Goal: Task Accomplishment & Management: Use online tool/utility

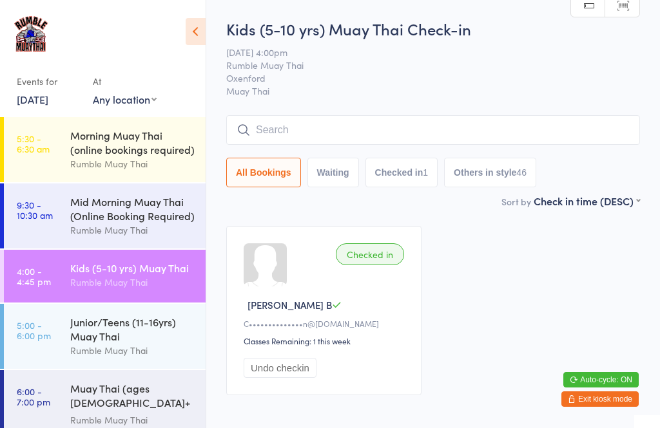
click at [280, 138] on input "search" at bounding box center [433, 130] width 414 height 30
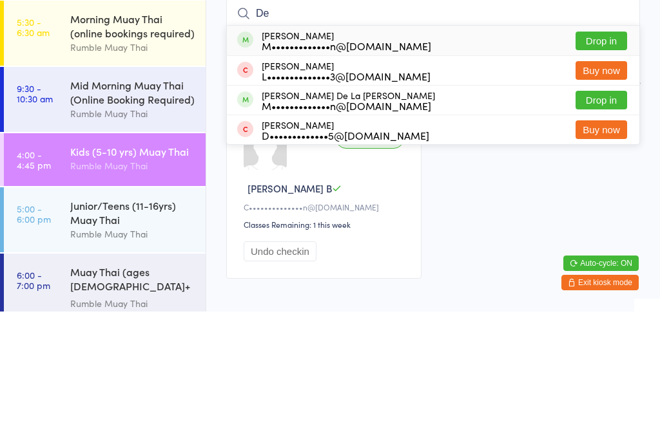
type input "De"
click at [314, 157] on div "M•••••••••••••n@[DOMAIN_NAME]" at bounding box center [346, 162] width 169 height 10
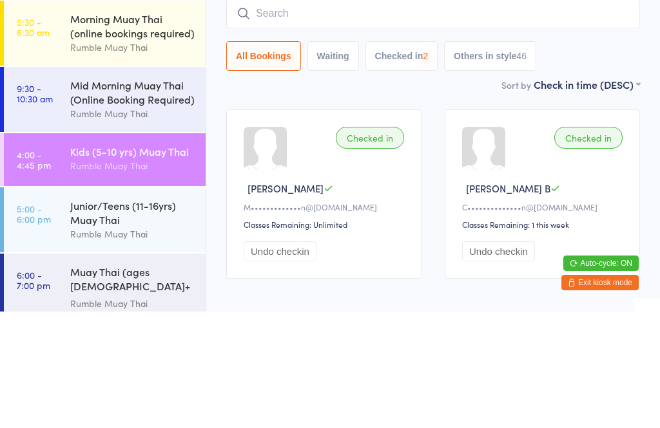
click at [288, 115] on input "search" at bounding box center [433, 130] width 414 height 30
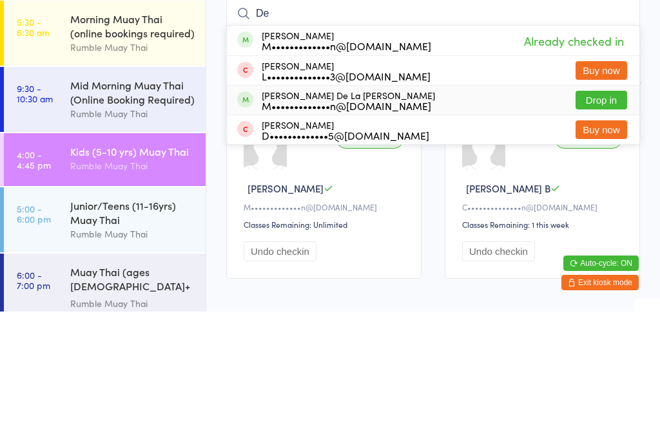
type input "De"
click at [309, 217] on div "M•••••••••••••n@[DOMAIN_NAME]" at bounding box center [348, 222] width 173 height 10
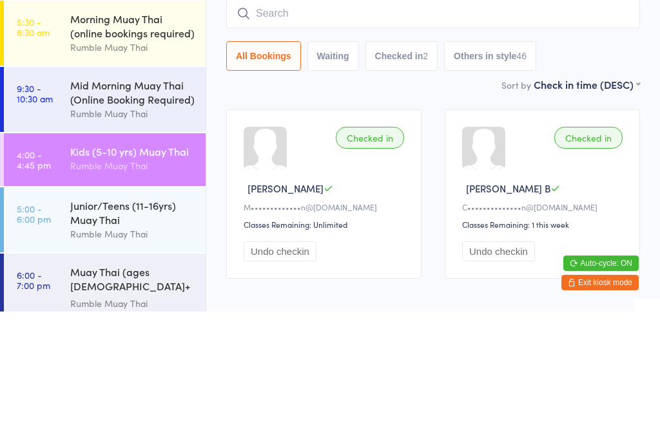
scroll to position [73, 0]
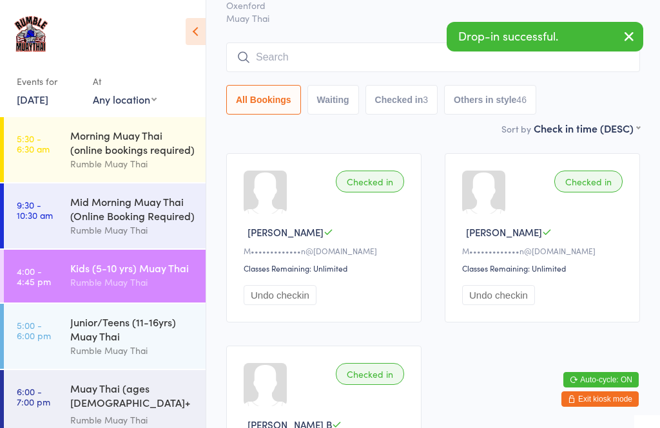
click at [291, 64] on input "search" at bounding box center [433, 58] width 414 height 30
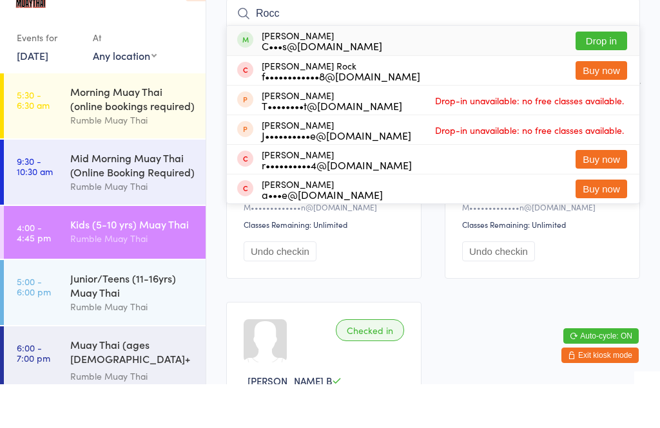
type input "Rocc"
click at [604, 75] on button "Drop in" at bounding box center [601, 84] width 52 height 19
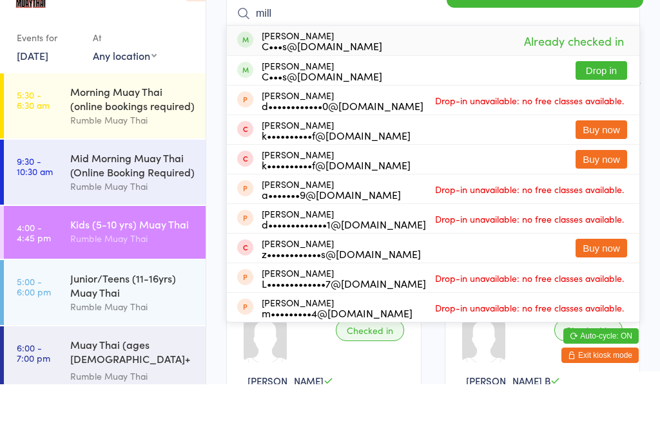
type input "mill"
click at [599, 105] on button "Drop in" at bounding box center [601, 114] width 52 height 19
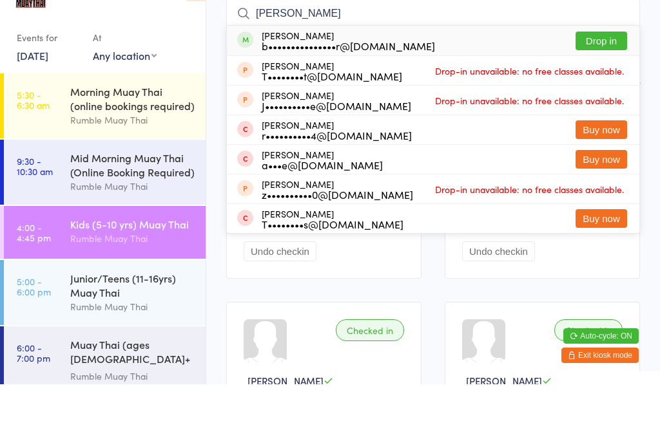
type input "[PERSON_NAME]"
click at [603, 75] on button "Drop in" at bounding box center [601, 84] width 52 height 19
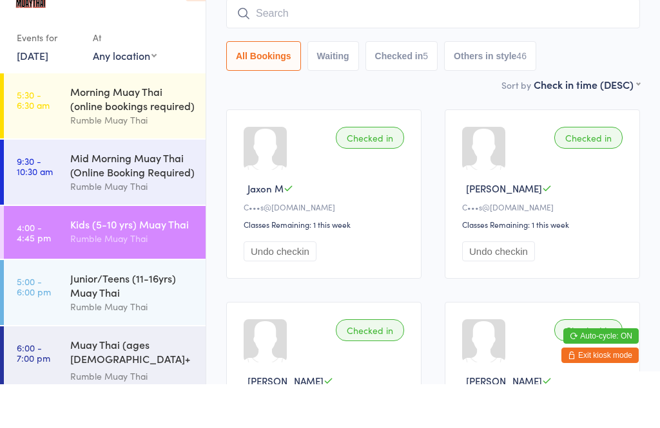
scroll to position [117, 0]
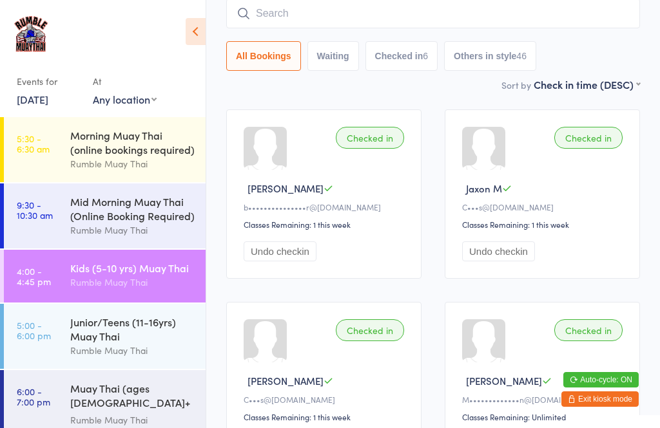
click at [103, 334] on div "Junior/Teens (11-16yrs) Muay Thai" at bounding box center [132, 329] width 124 height 28
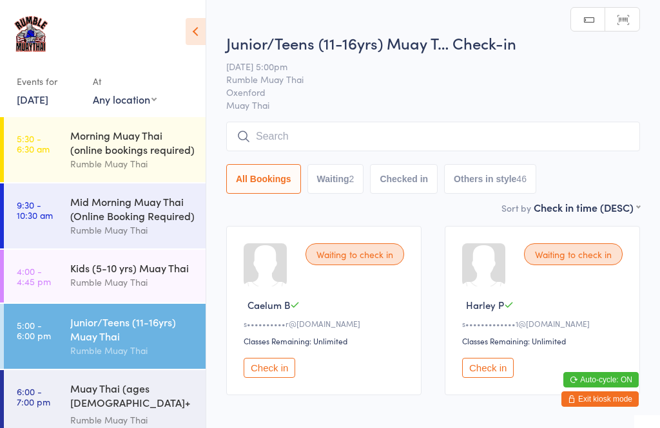
click at [97, 272] on div "Kids (5-10 yrs) Muay Thai" at bounding box center [132, 268] width 124 height 14
